Goal: Check status: Check status

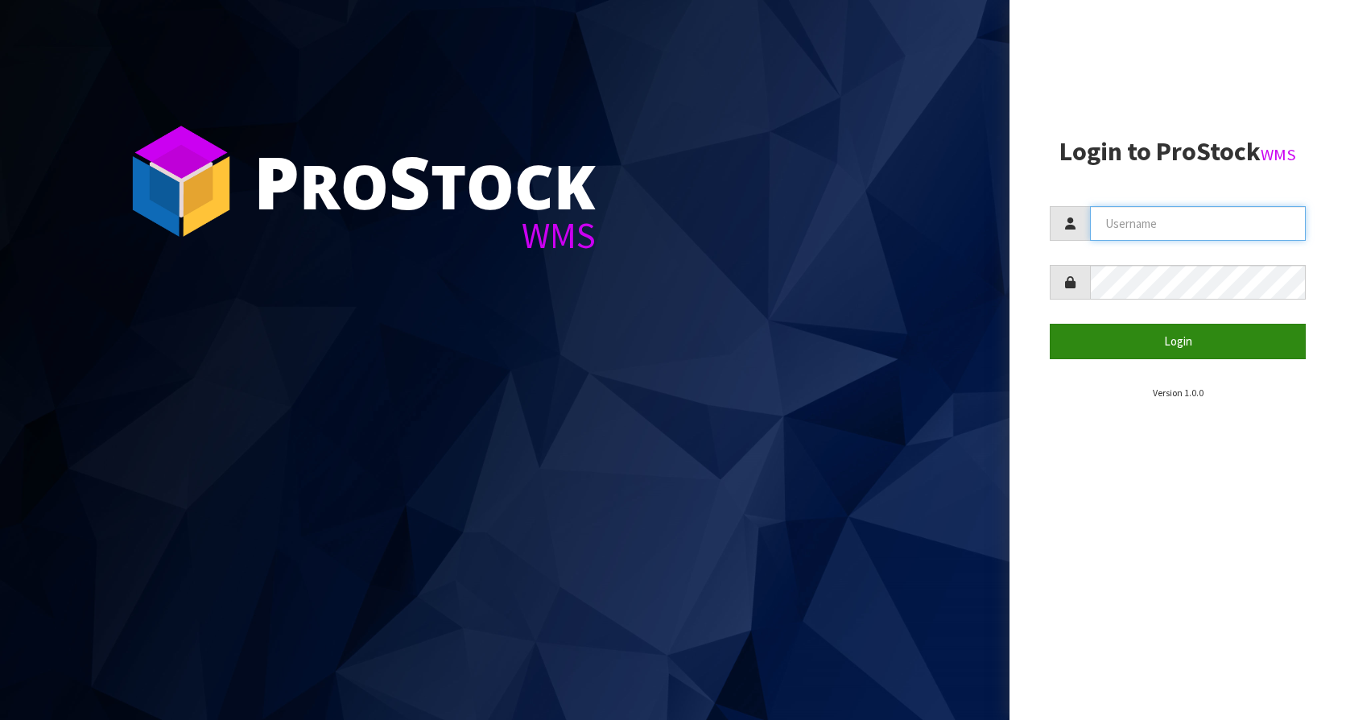
type input "KitchenAid"
click at [1121, 340] on button "Login" at bounding box center [1178, 341] width 256 height 35
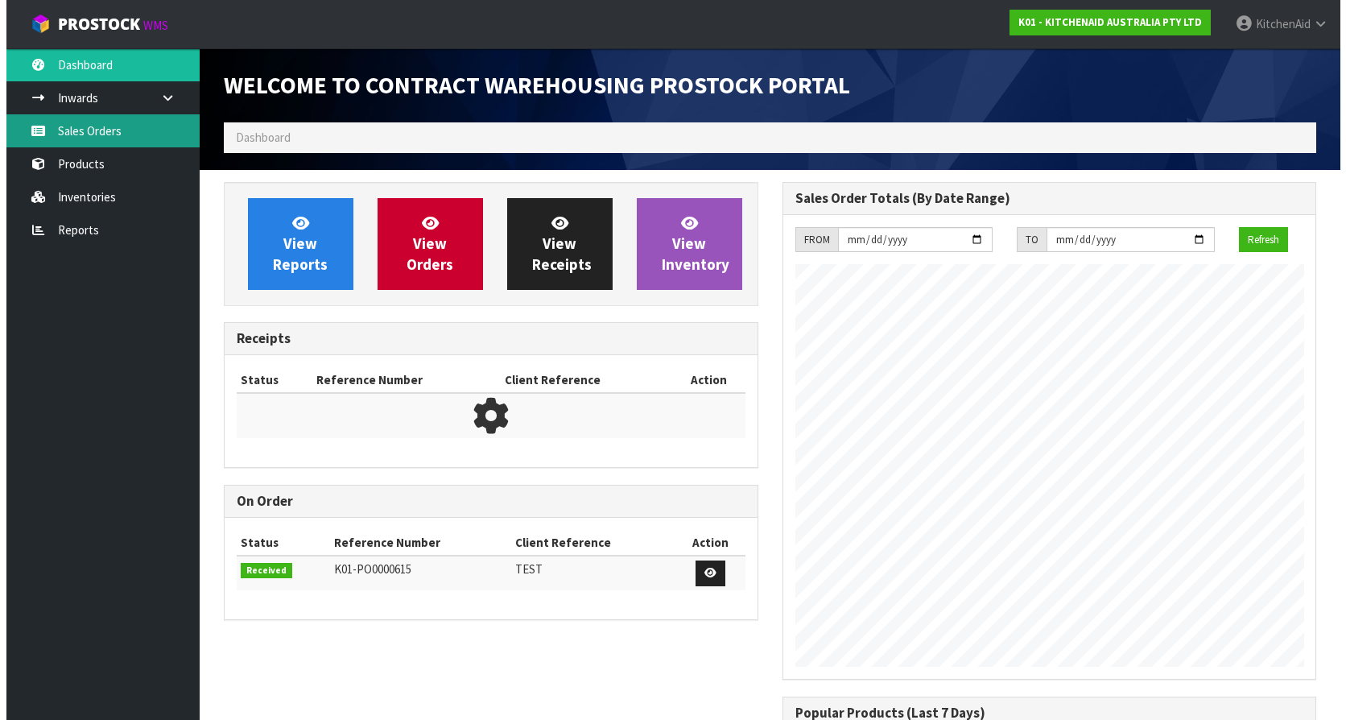
scroll to position [893, 558]
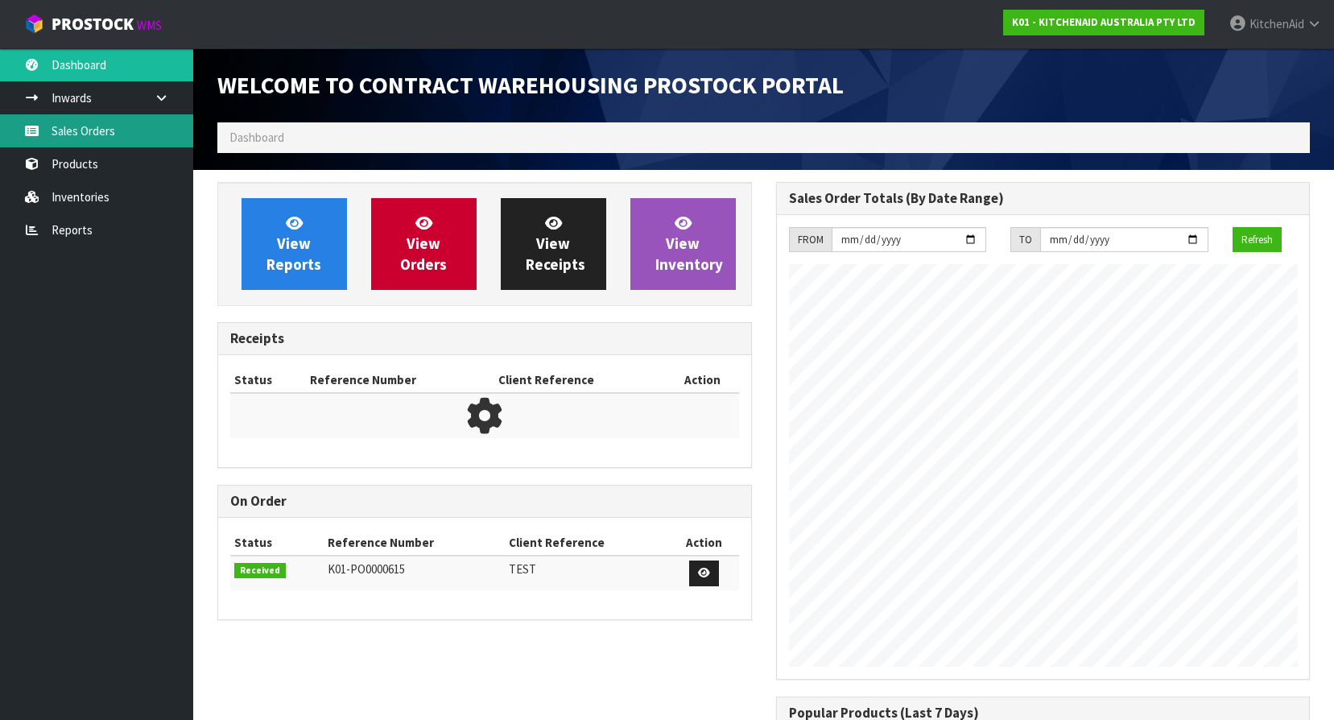
click at [75, 133] on link "Sales Orders" at bounding box center [96, 130] width 193 height 33
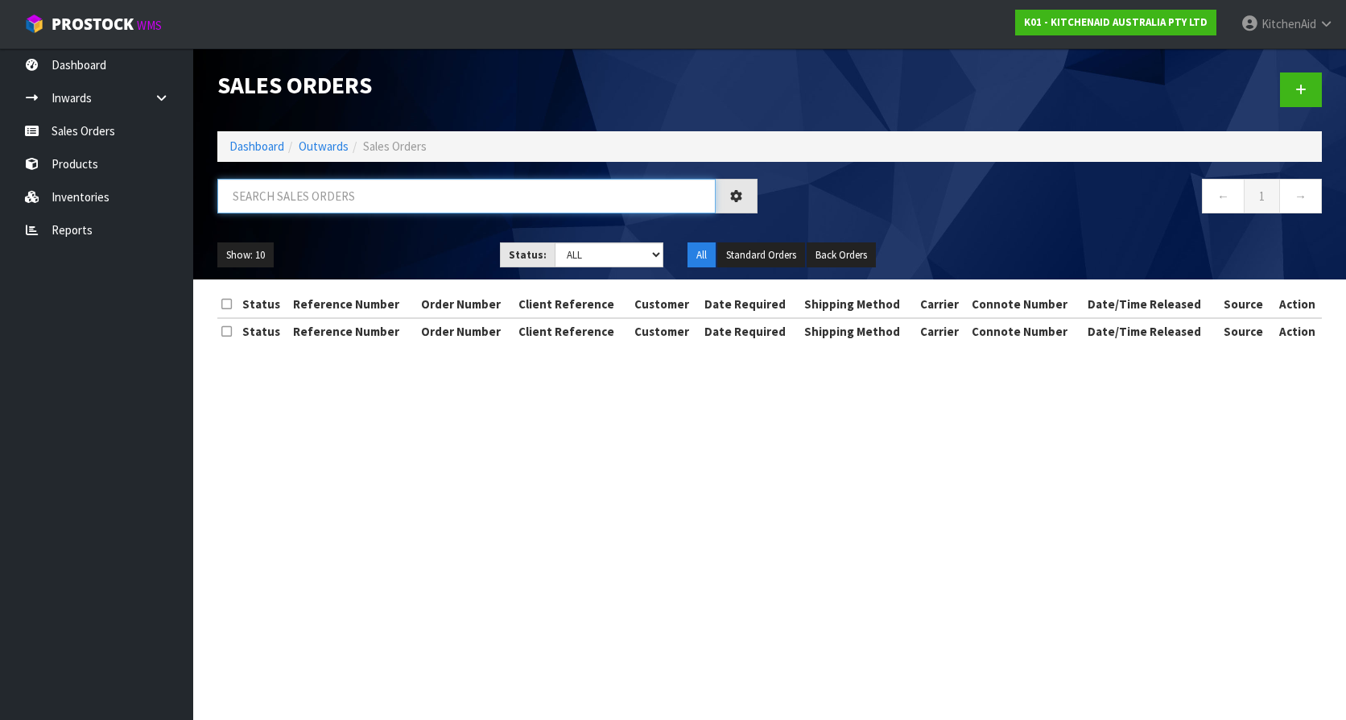
click at [301, 199] on input "text" at bounding box center [466, 196] width 498 height 35
paste input "0082033403"
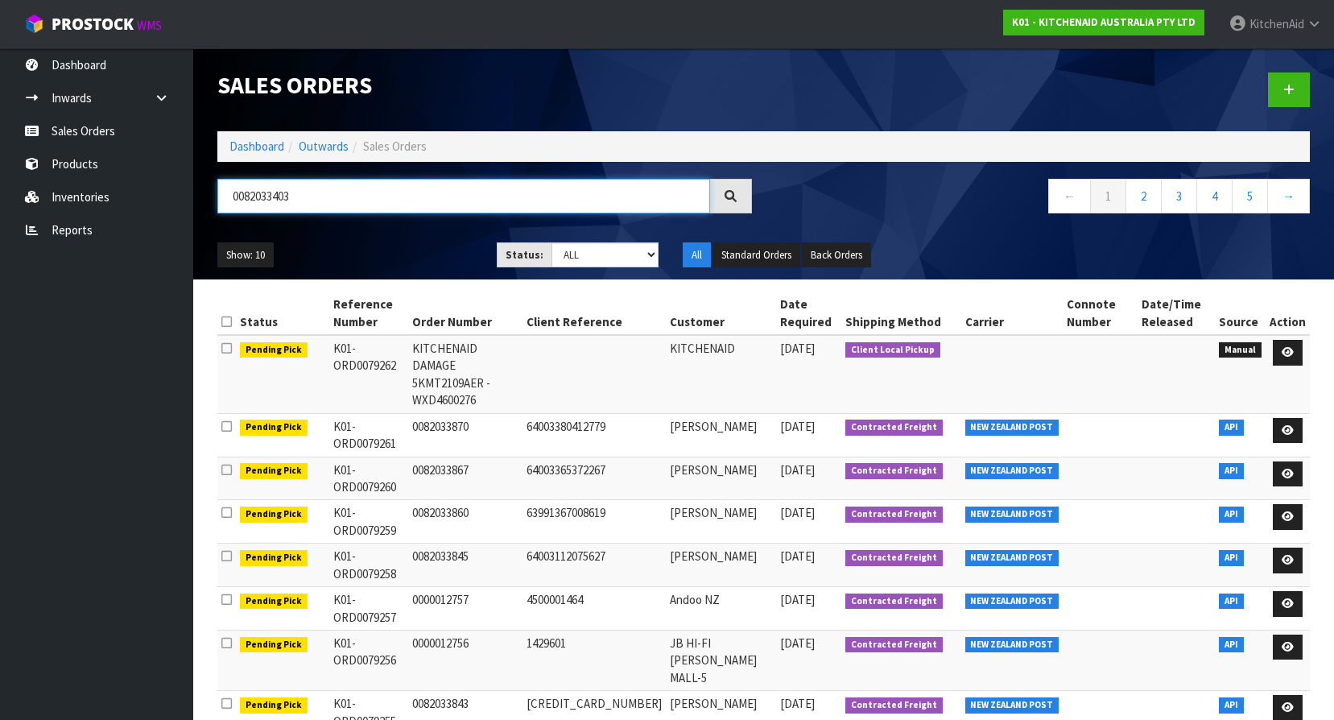
drag, startPoint x: 375, startPoint y: 200, endPoint x: 204, endPoint y: 196, distance: 170.7
click at [204, 196] on header "Sales Orders Dashboard Outwards Sales Orders 0082033403 ← 1 2 3 4 5 → Show: 10 …" at bounding box center [763, 163] width 1140 height 231
click at [360, 216] on div "0082033403" at bounding box center [484, 202] width 559 height 47
click at [348, 196] on input "0082033403" at bounding box center [463, 196] width 493 height 35
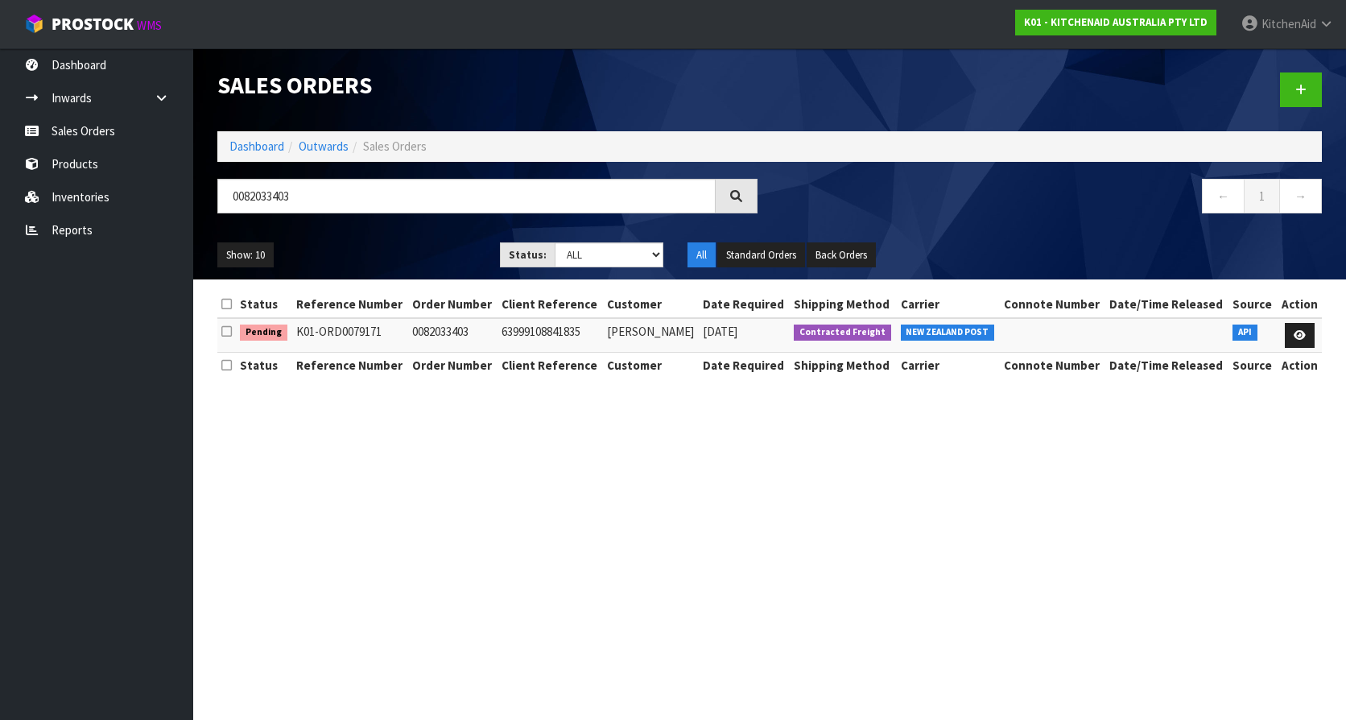
click at [855, 460] on section "Sales Orders Dashboard Outwards Sales Orders 0082033403 ← 1 → Show: 10 5 10 25 …" at bounding box center [673, 360] width 1346 height 720
click at [507, 332] on td "63999108841835" at bounding box center [549, 335] width 105 height 35
click at [506, 332] on td "63999108841835" at bounding box center [549, 335] width 105 height 35
copy td "63999108841835"
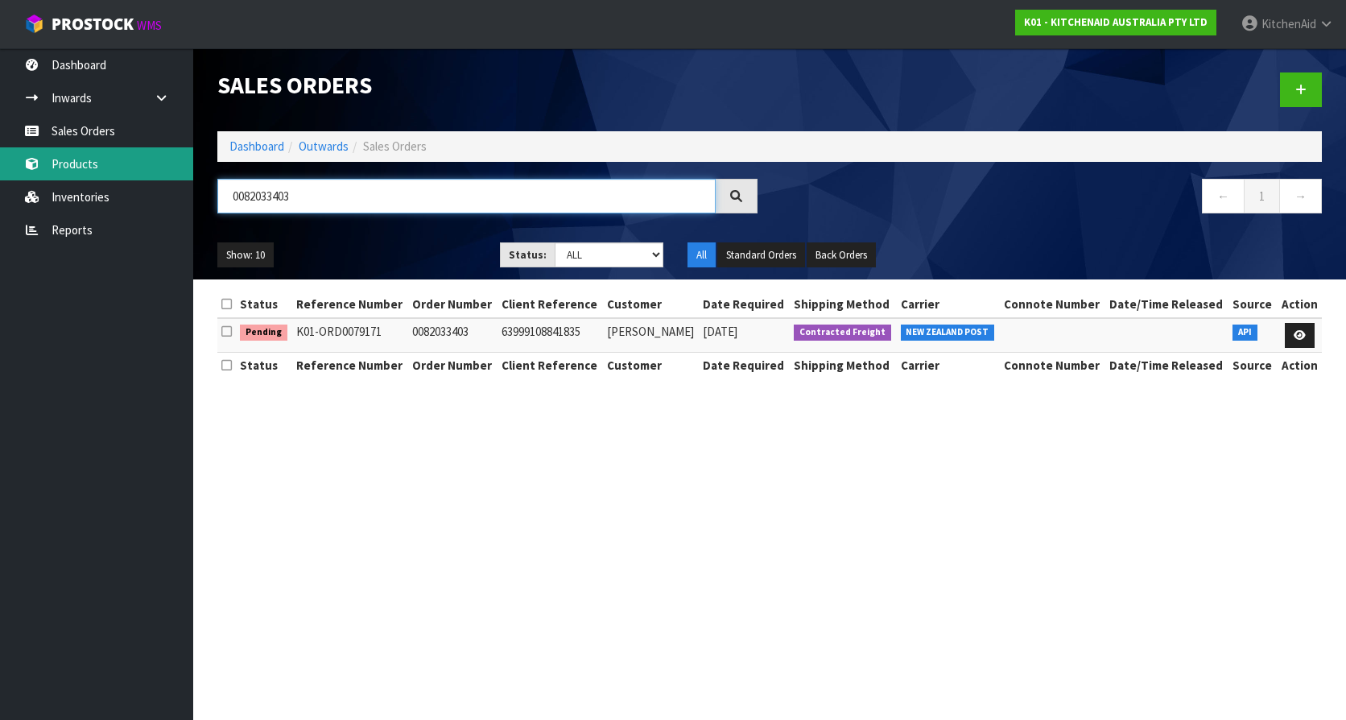
drag, startPoint x: 356, startPoint y: 194, endPoint x: 0, endPoint y: 176, distance: 356.2
click at [0, 176] on html "Toggle navigation ProStock WMS K01 - KITCHENAID AUSTRALIA PTY LTD [GEOGRAPHIC_D…" at bounding box center [673, 360] width 1346 height 720
paste input "63999108841835"
type input "63999108841835"
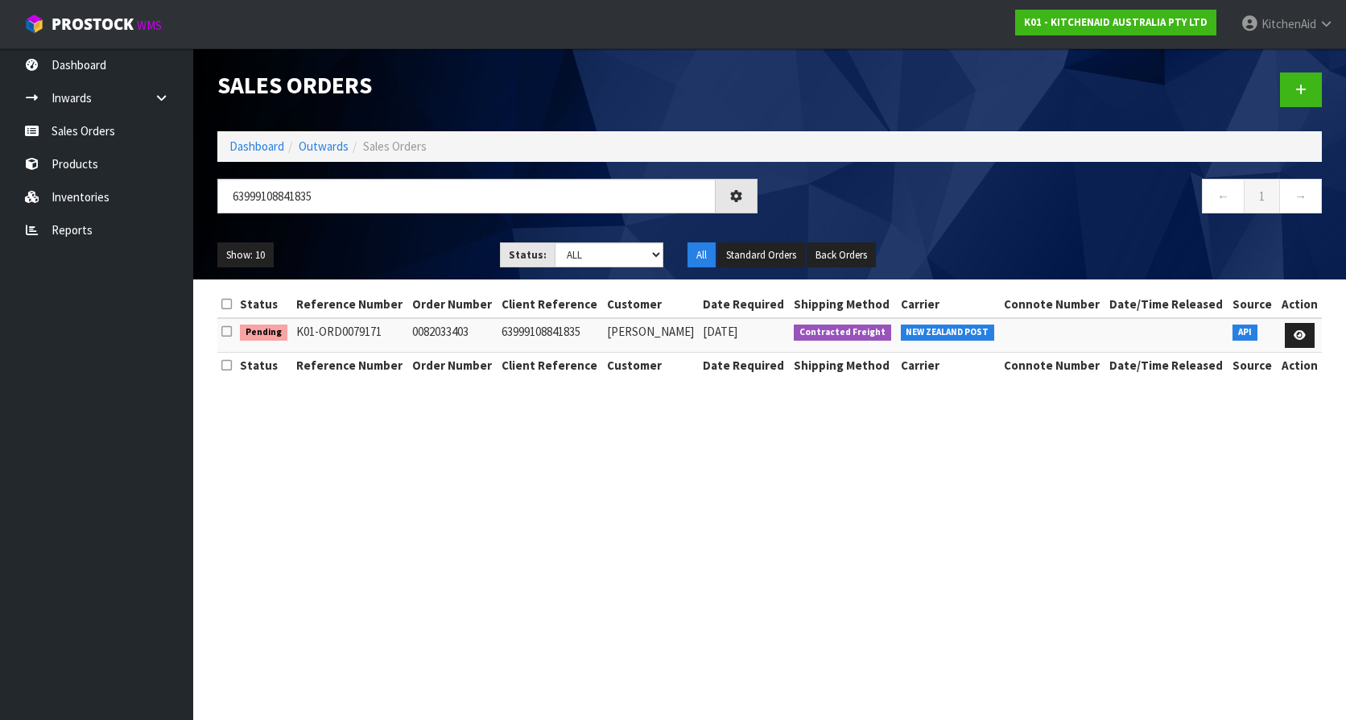
click at [565, 533] on section "Sales Orders Dashboard Outwards Sales Orders 63999108841835 ← 1 → Show: 10 5 10…" at bounding box center [673, 360] width 1346 height 720
click at [469, 193] on input "63999108841835" at bounding box center [466, 196] width 498 height 35
click at [642, 521] on section "Sales Orders Dashboard Outwards Sales Orders 63999108841835 ← 1 → Show: 10 5 10…" at bounding box center [673, 360] width 1346 height 720
click at [733, 192] on icon at bounding box center [736, 196] width 12 height 12
click at [802, 658] on section "Sales Orders Dashboard Outwards Sales Orders 63999108841835 ← 1 → Show: 10 5 10…" at bounding box center [673, 360] width 1346 height 720
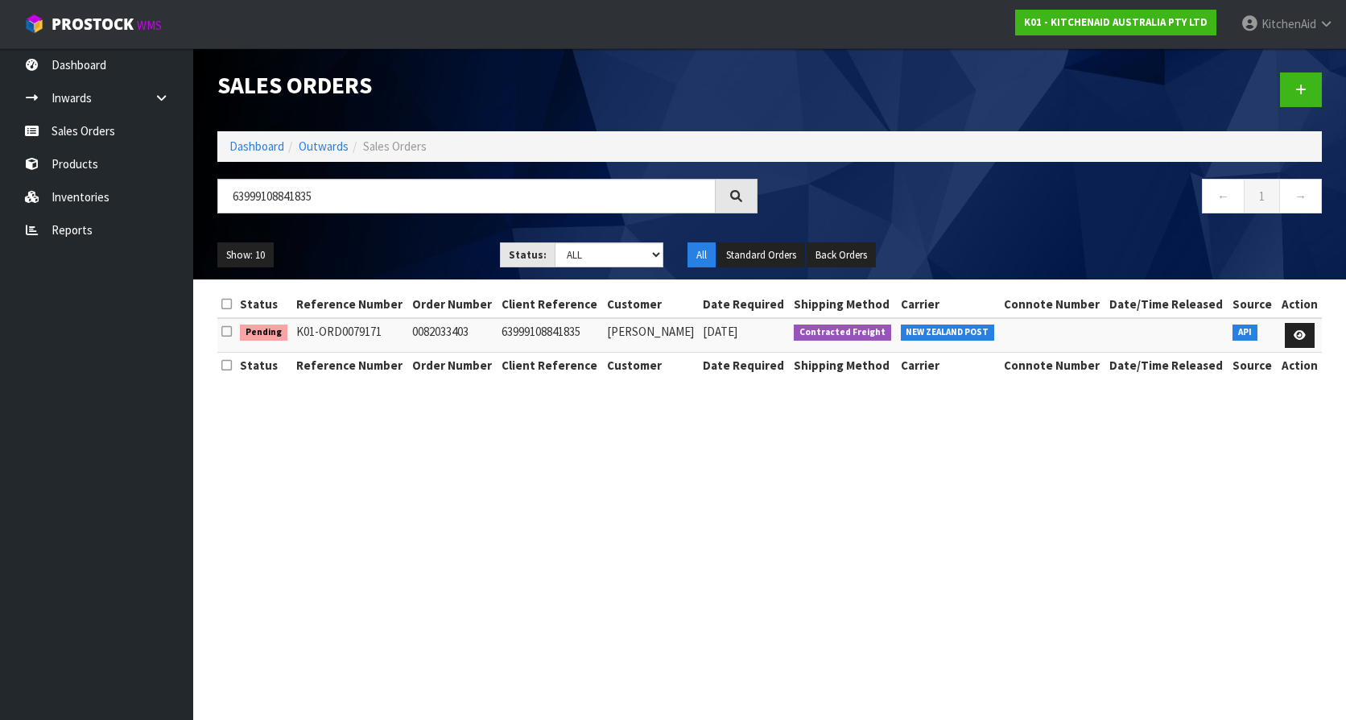
click at [524, 375] on th "Client Reference" at bounding box center [549, 366] width 105 height 26
drag, startPoint x: 426, startPoint y: 336, endPoint x: 546, endPoint y: 325, distance: 120.5
click at [546, 325] on tr "Pending K01-ORD0079171 0082033403 63999108841835 [PERSON_NAME] [DATE] Contracte…" at bounding box center [769, 335] width 1104 height 35
click at [546, 325] on td "63999108841835" at bounding box center [549, 335] width 105 height 35
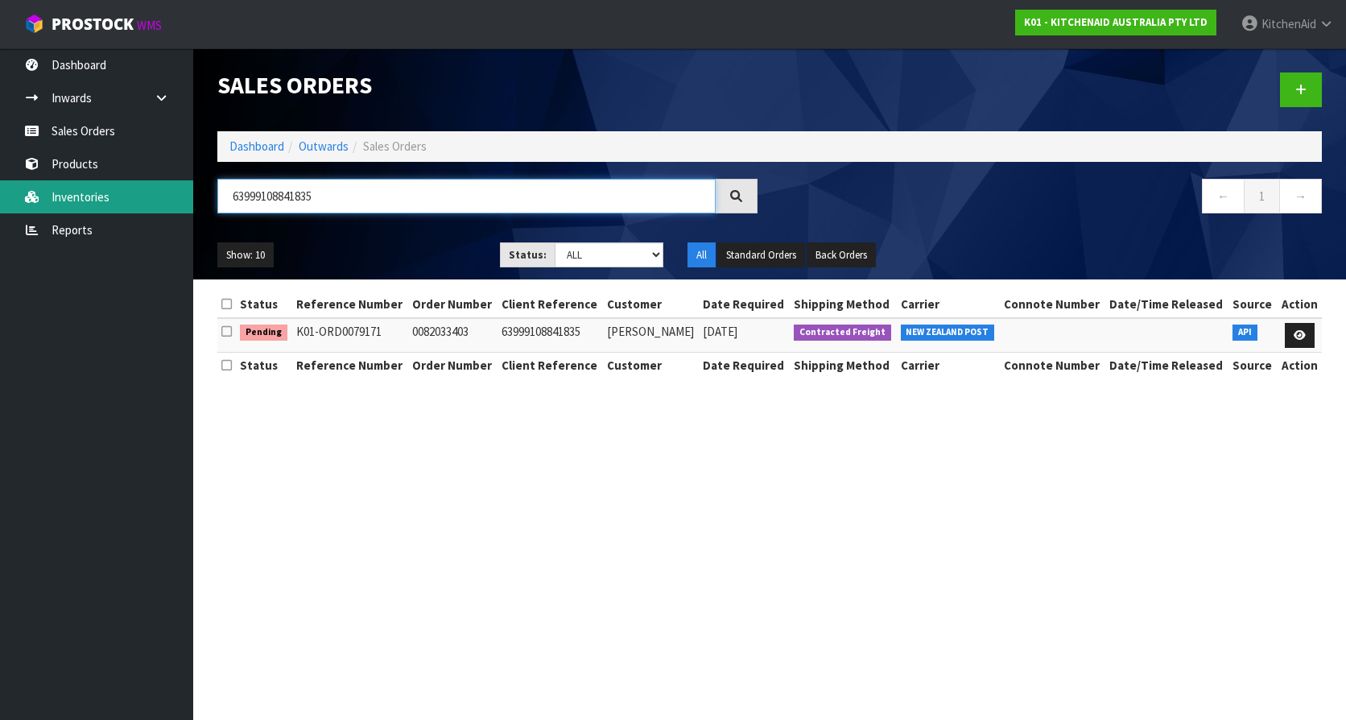
click at [173, 197] on body "Toggle navigation ProStock WMS K01 - KITCHENAID AUSTRALIA PTY LTD [GEOGRAPHIC_D…" at bounding box center [673, 360] width 1346 height 720
